Goal: Task Accomplishment & Management: Use online tool/utility

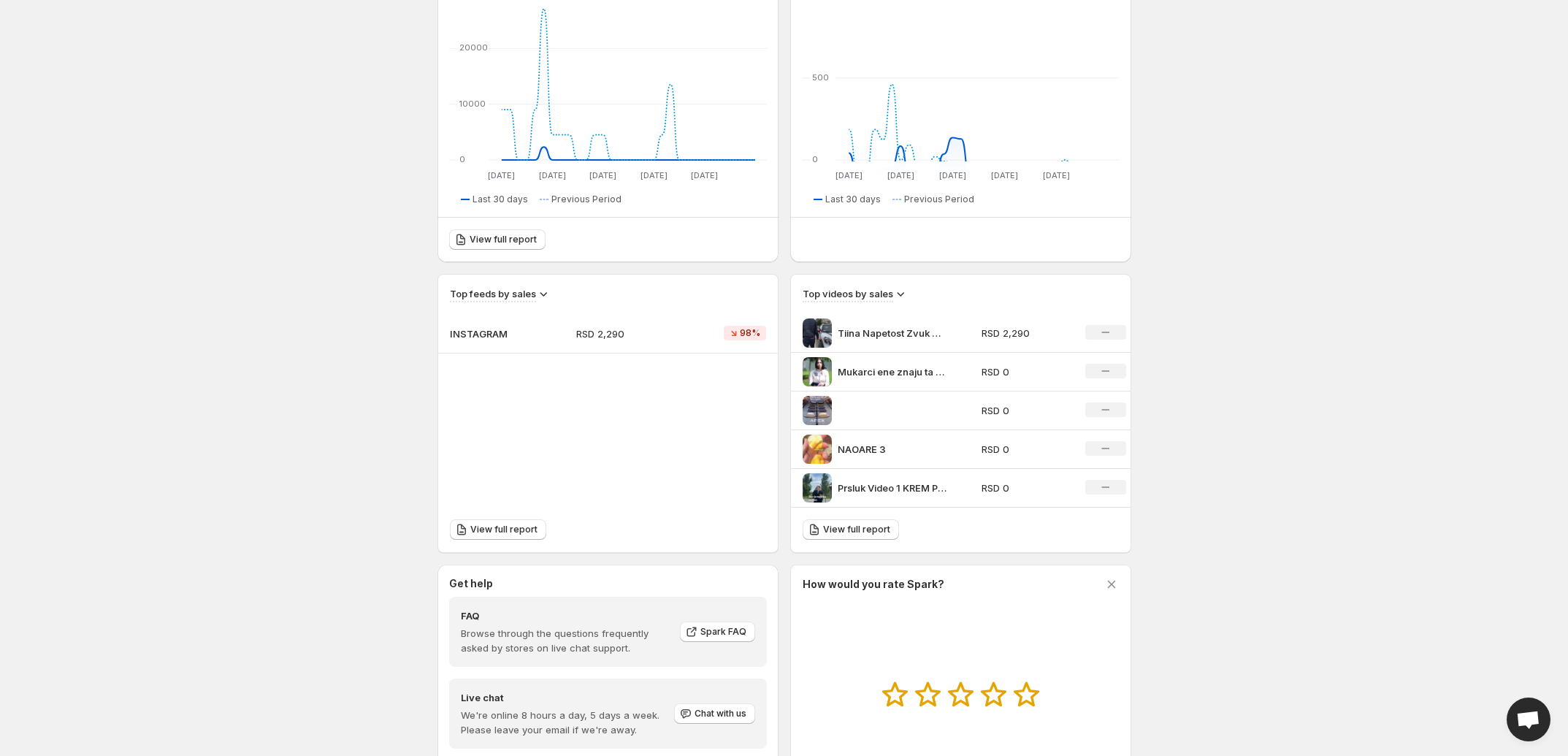
scroll to position [364, 0]
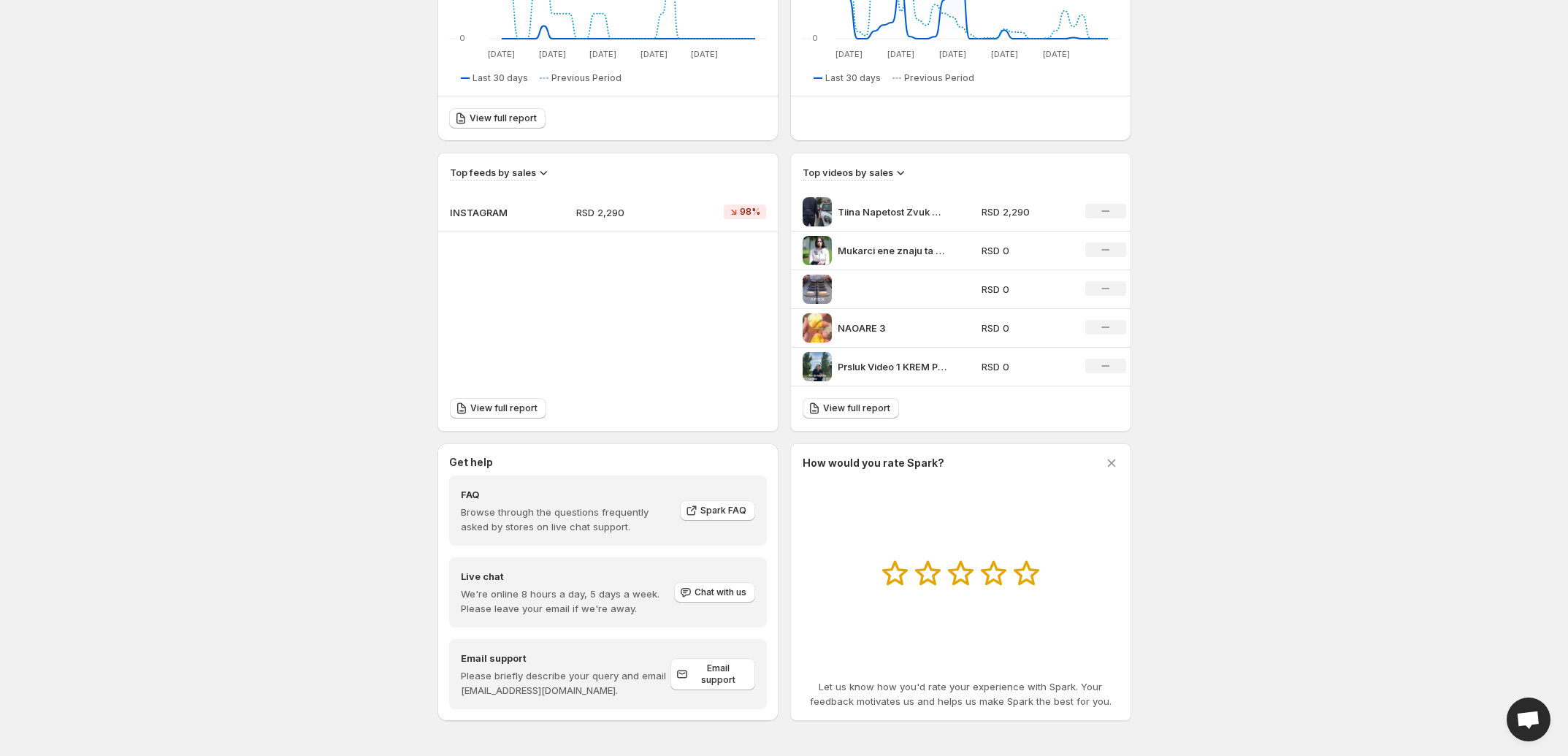
click at [484, 209] on p "INSTAGRAM" at bounding box center [486, 211] width 73 height 14
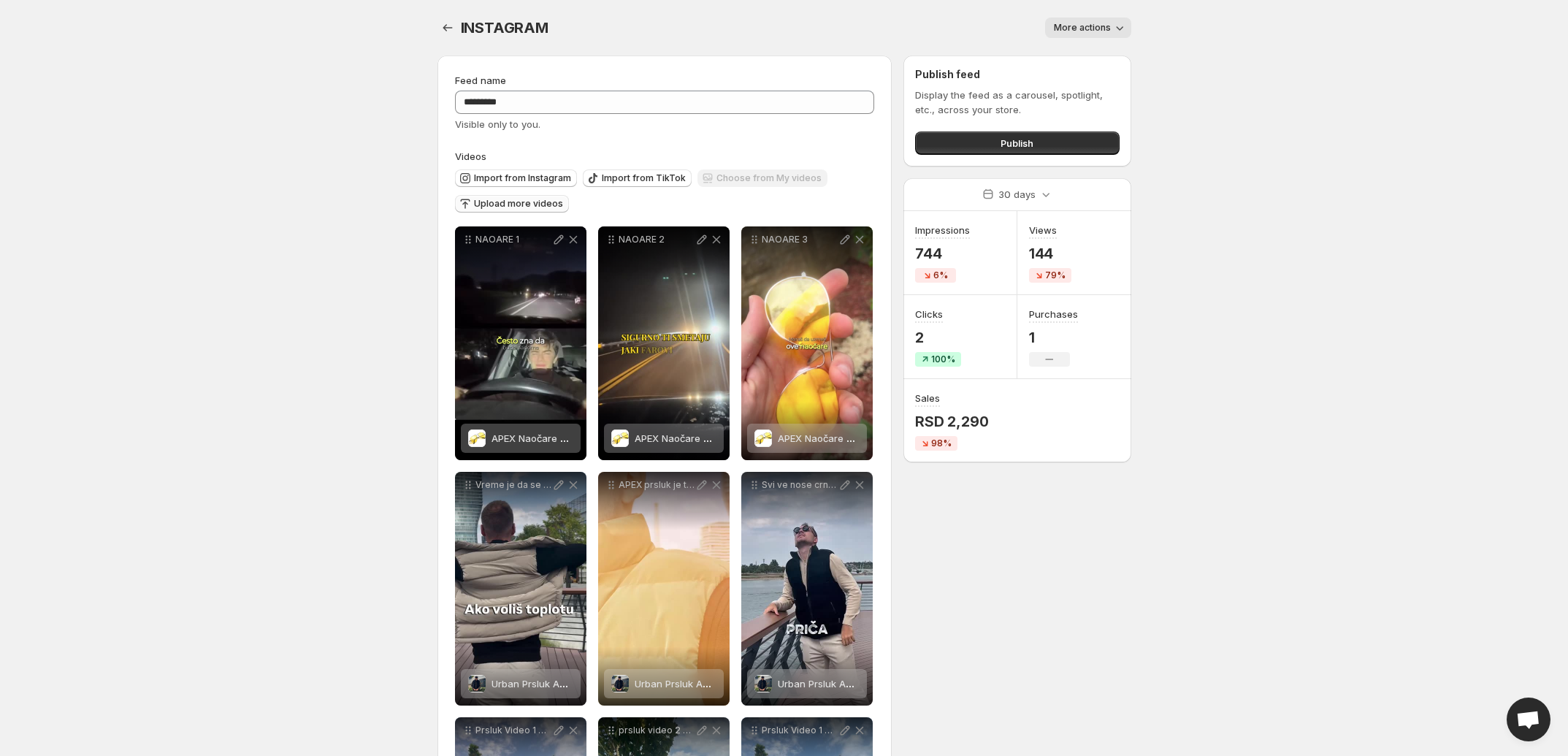
click at [497, 205] on span "Upload more videos" at bounding box center [519, 204] width 90 height 11
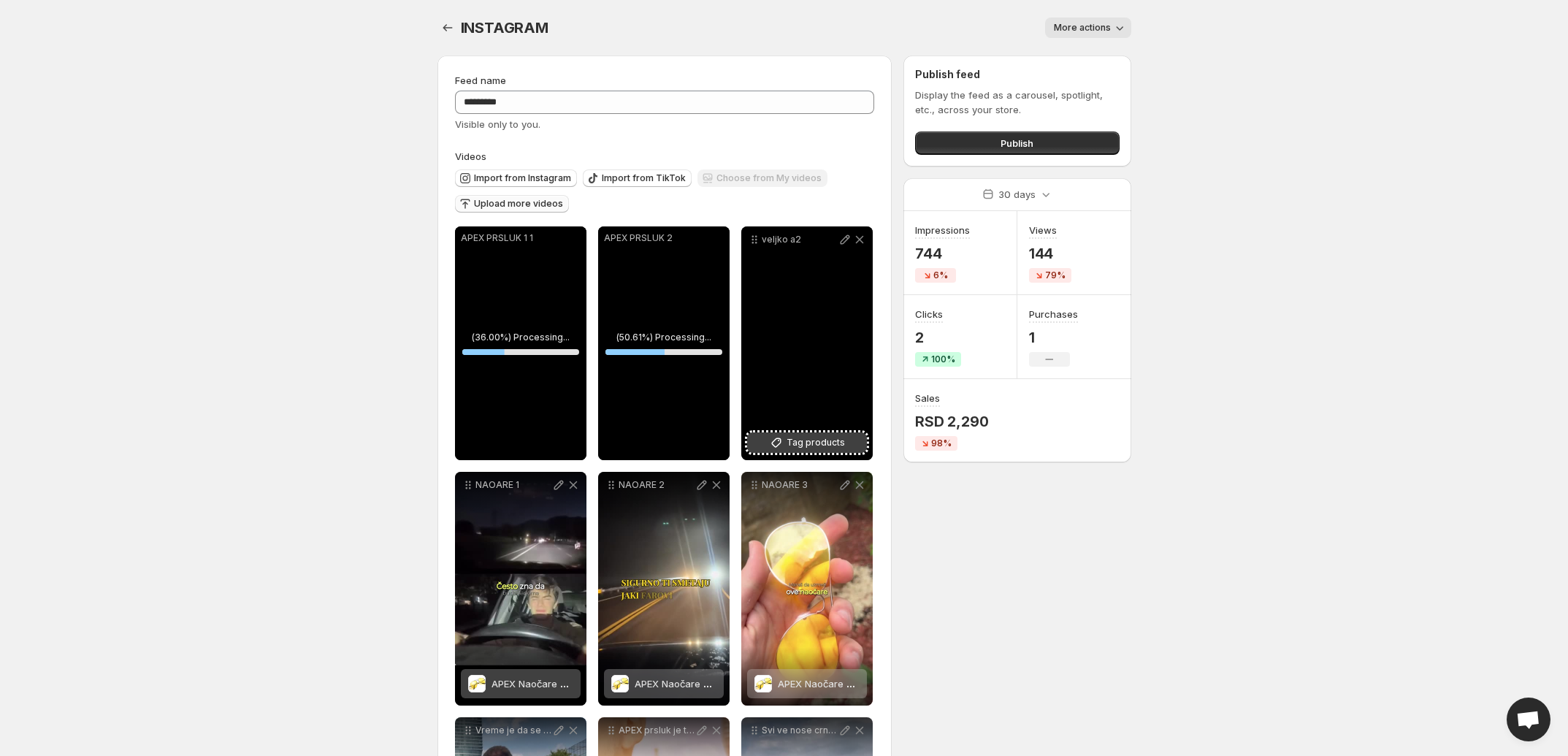
click at [826, 440] on span "Tag products" at bounding box center [815, 442] width 58 height 14
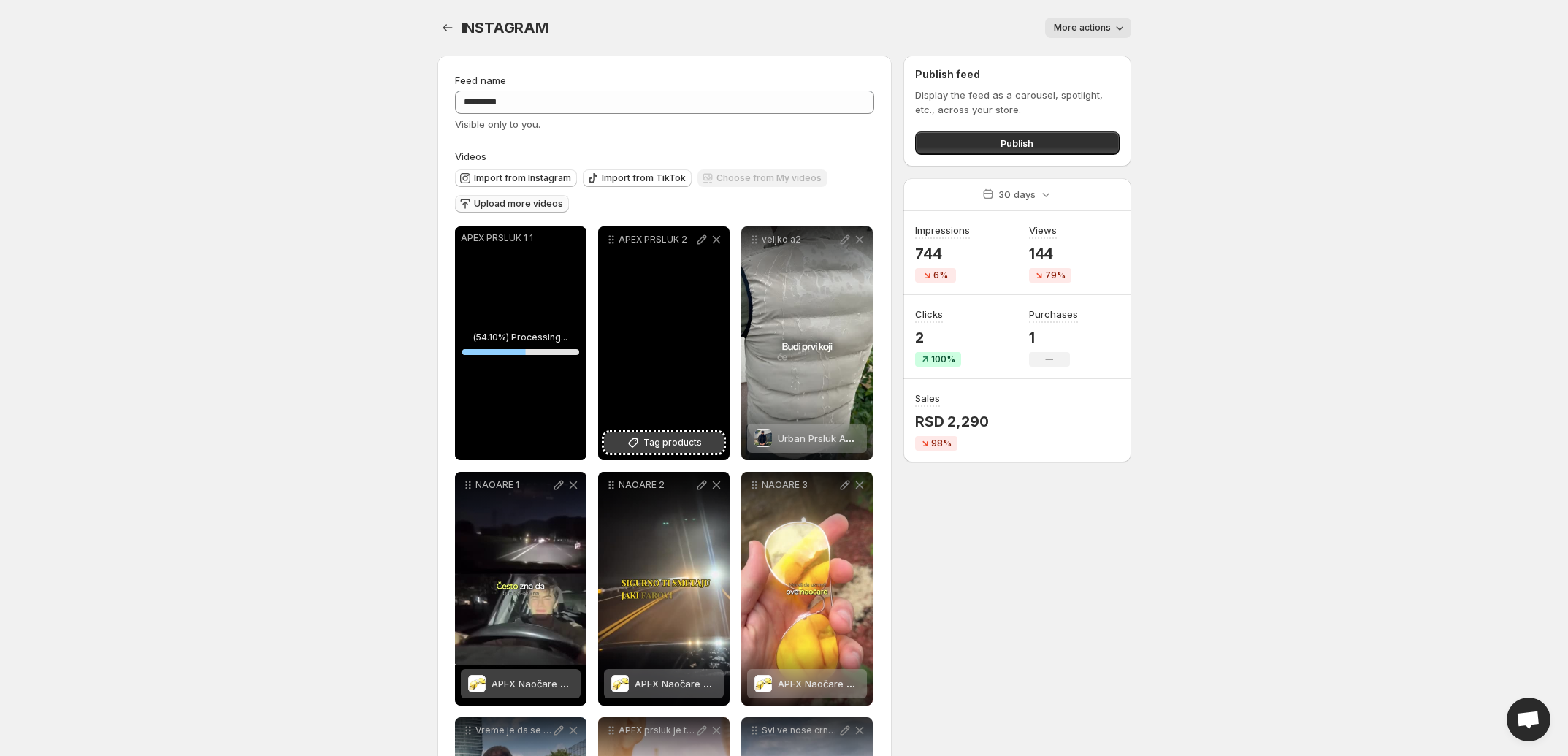
click at [685, 443] on span "Tag products" at bounding box center [673, 442] width 58 height 14
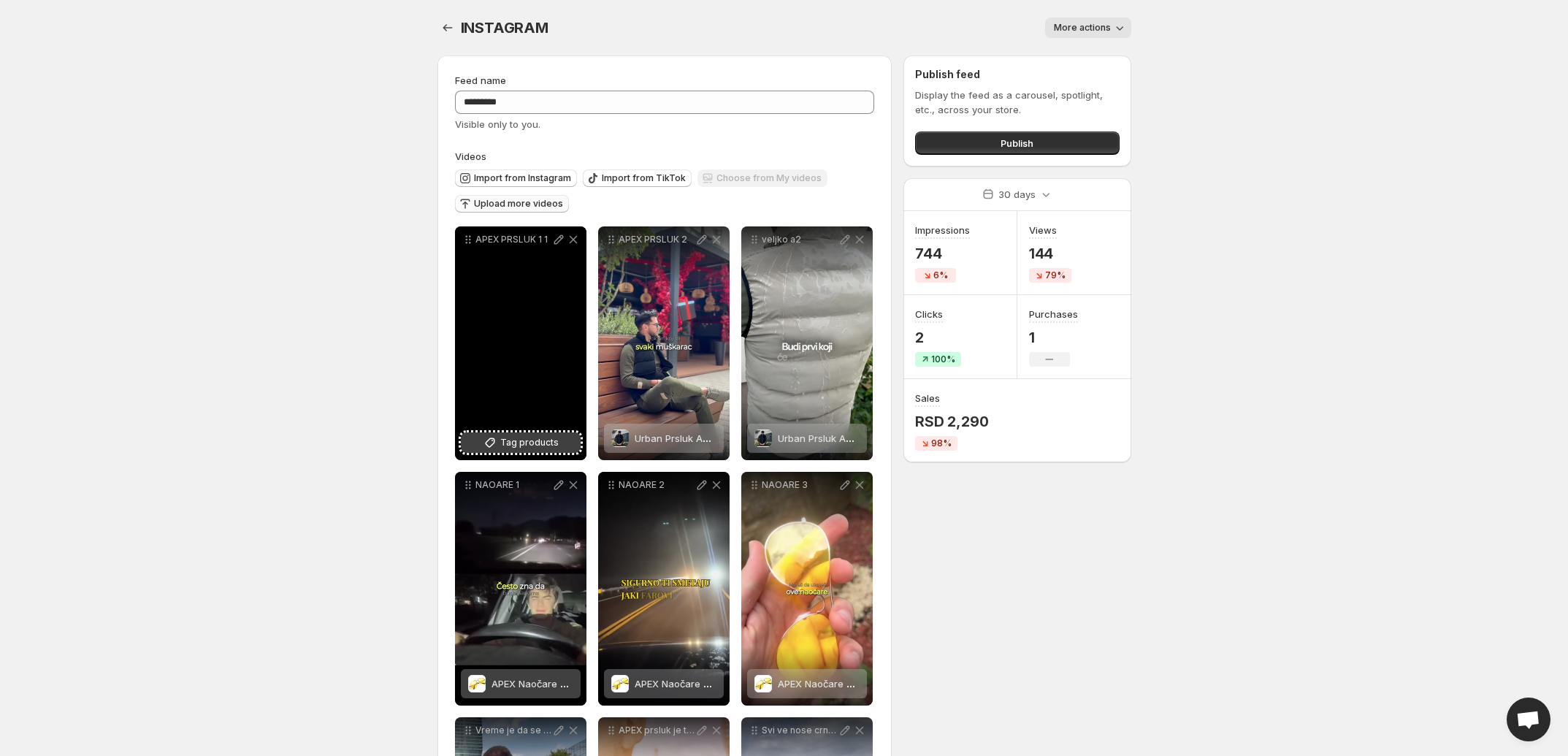
click at [493, 447] on icon at bounding box center [490, 443] width 10 height 10
